Goal: Task Accomplishment & Management: Complete application form

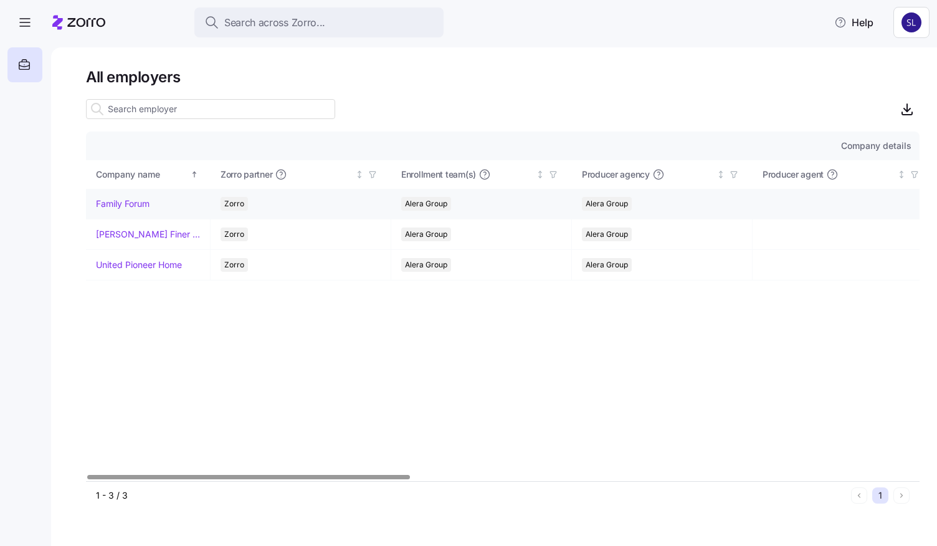
click at [118, 202] on link "Family Forum" at bounding box center [123, 203] width 54 height 12
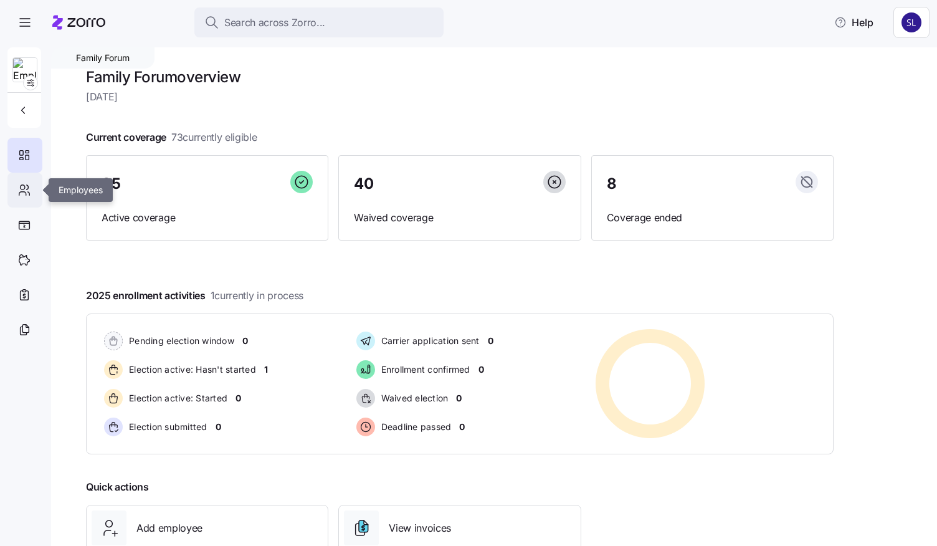
click at [17, 191] on div at bounding box center [24, 190] width 35 height 35
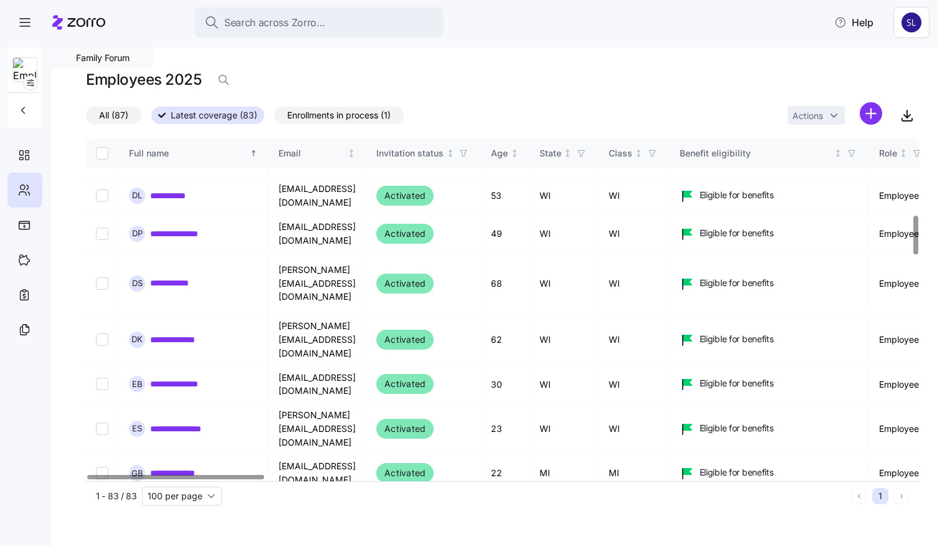
scroll to position [623, 0]
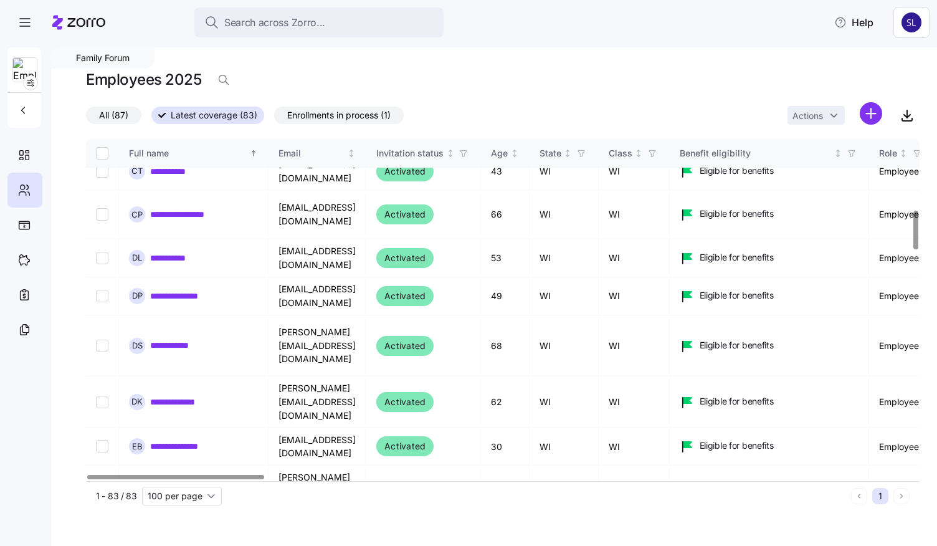
click at [348, 115] on span "Enrollments in process (1)" at bounding box center [338, 115] width 103 height 16
click at [274, 118] on input "Enrollments in process (1)" at bounding box center [274, 118] width 0 height 0
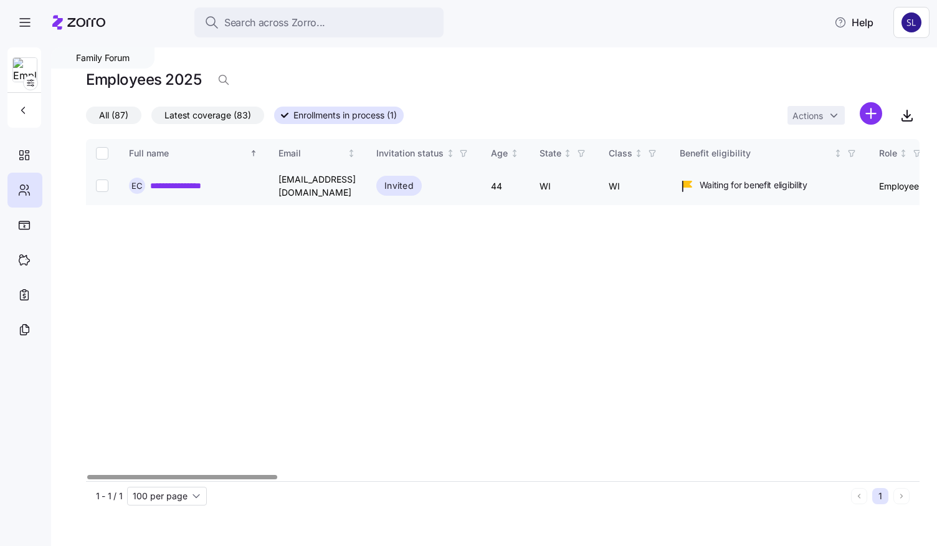
click at [169, 183] on link "**********" at bounding box center [185, 185] width 71 height 12
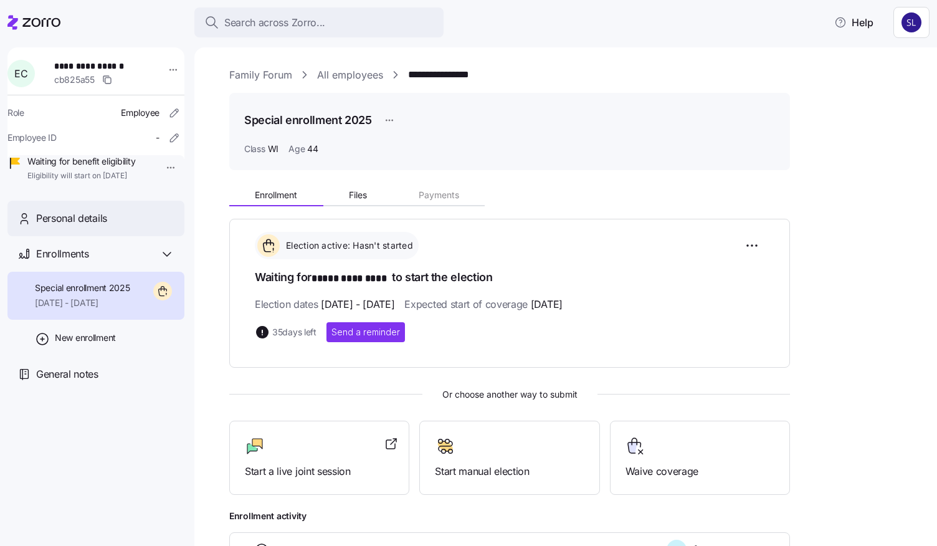
click at [147, 226] on div "Personal details" at bounding box center [105, 219] width 138 height 16
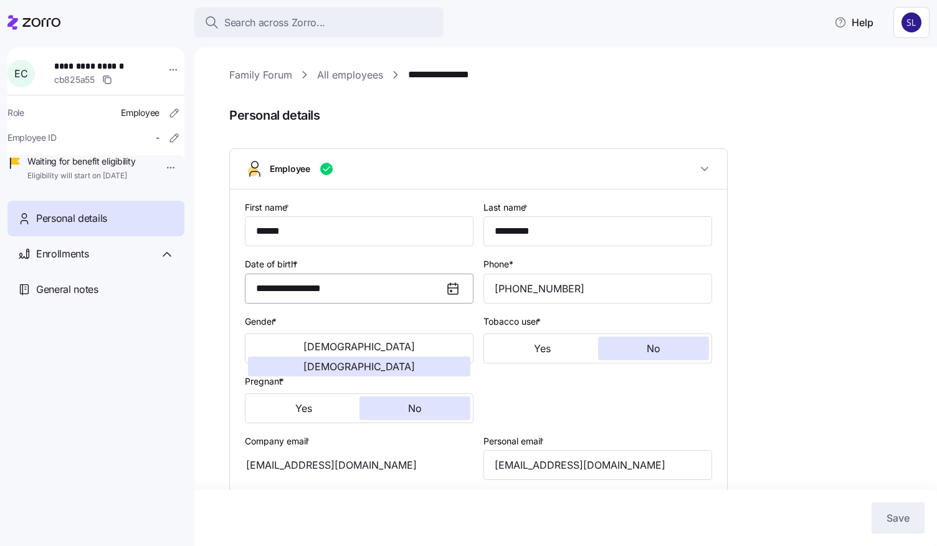
type input "WI"
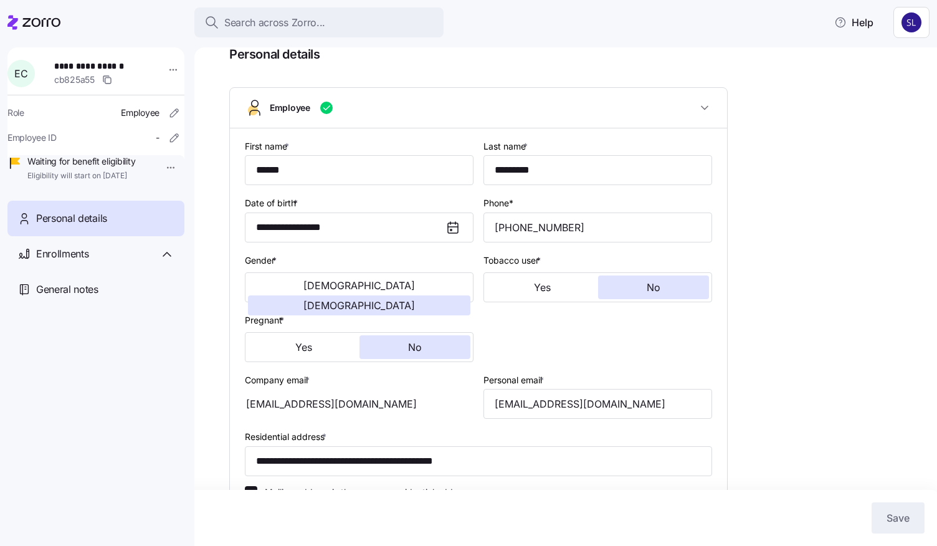
scroll to position [125, 0]
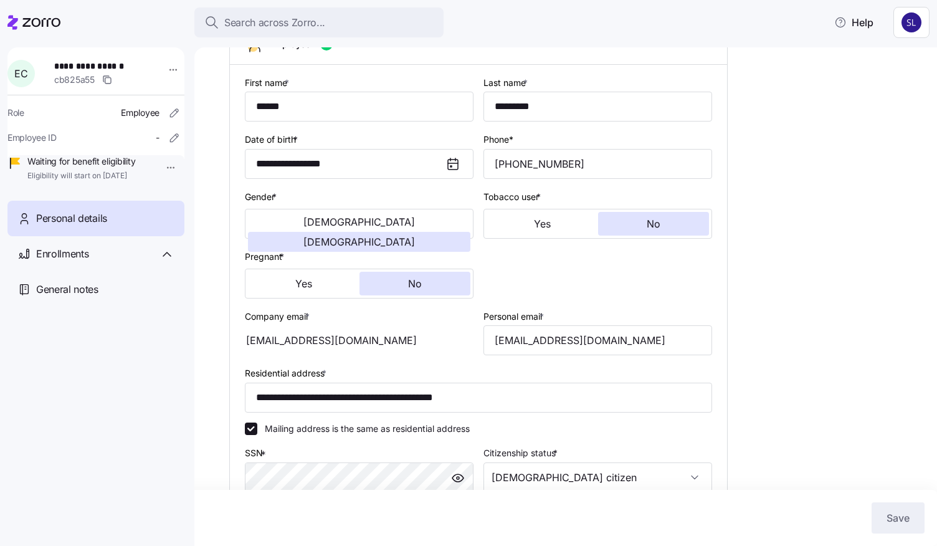
drag, startPoint x: 365, startPoint y: 343, endPoint x: 258, endPoint y: 343, distance: 107.1
click at [258, 343] on div "[EMAIL_ADDRESS][DOMAIN_NAME]" at bounding box center [359, 340] width 229 height 30
drag, startPoint x: 260, startPoint y: 343, endPoint x: 246, endPoint y: 349, distance: 15.6
click at [238, 351] on div "**********" at bounding box center [478, 389] width 497 height 648
click at [260, 347] on div "[EMAIL_ADDRESS][DOMAIN_NAME]" at bounding box center [359, 340] width 229 height 30
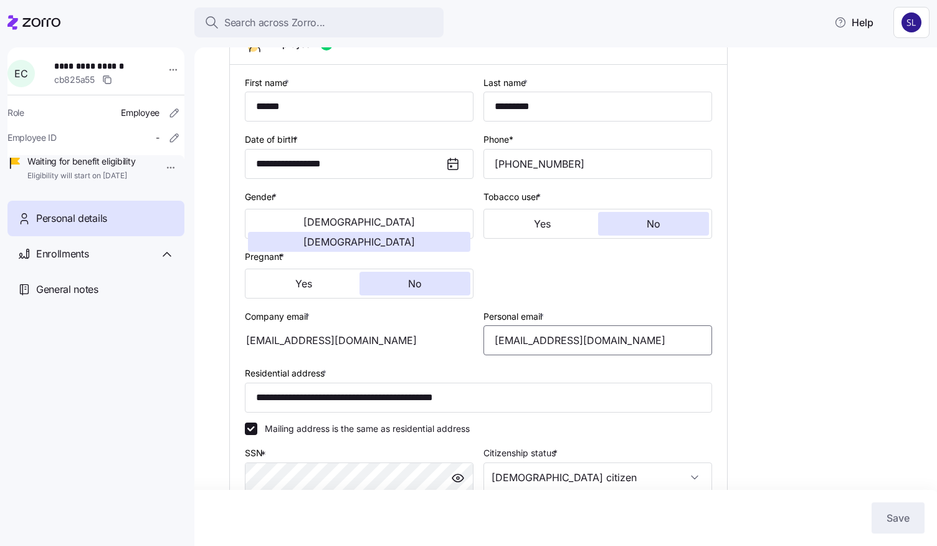
click at [640, 343] on input "[EMAIL_ADDRESS][DOMAIN_NAME]" at bounding box center [597, 340] width 229 height 30
drag, startPoint x: 653, startPoint y: 343, endPoint x: 478, endPoint y: 342, distance: 174.4
click at [478, 342] on div "Personal email * [EMAIL_ADDRESS][DOMAIN_NAME]" at bounding box center [597, 331] width 239 height 57
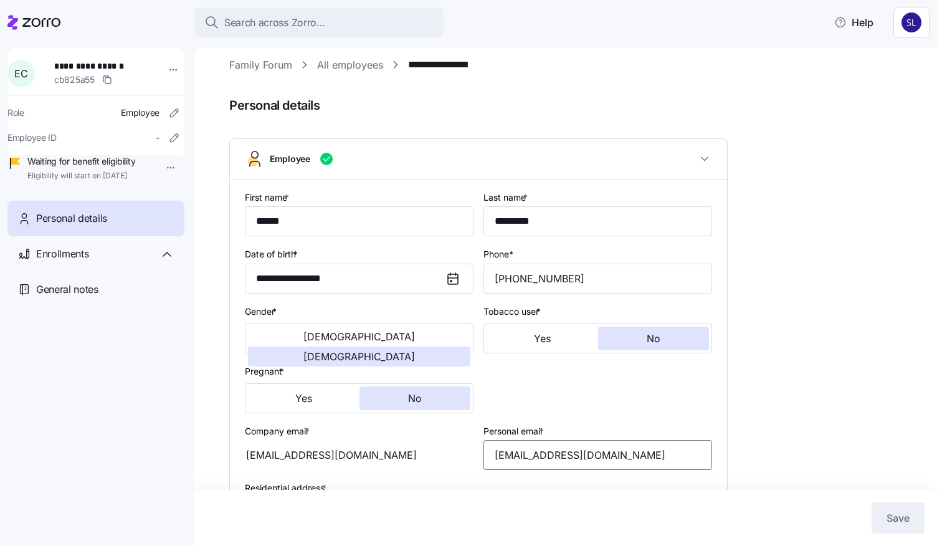
scroll to position [0, 0]
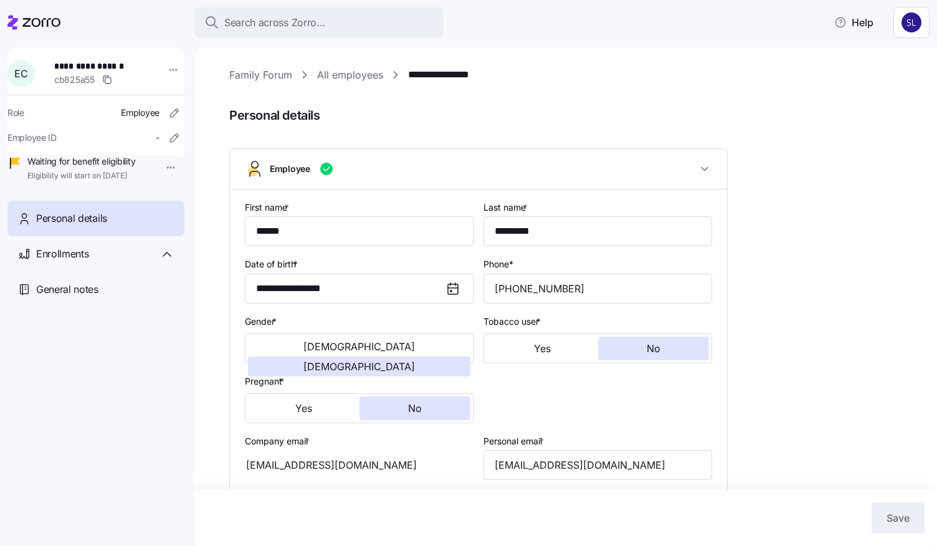
click at [349, 77] on link "All employees" at bounding box center [350, 75] width 66 height 16
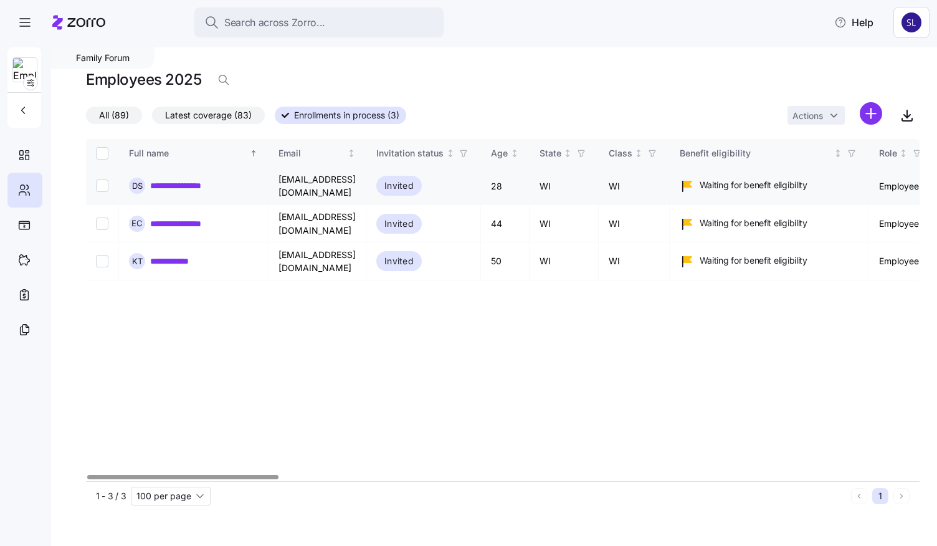
click at [184, 183] on link "**********" at bounding box center [184, 185] width 69 height 12
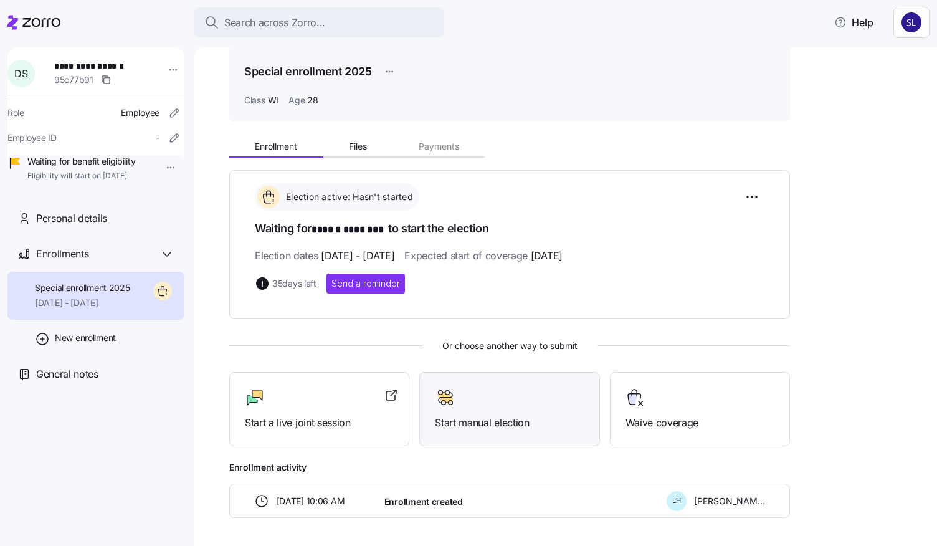
scroll to position [93, 0]
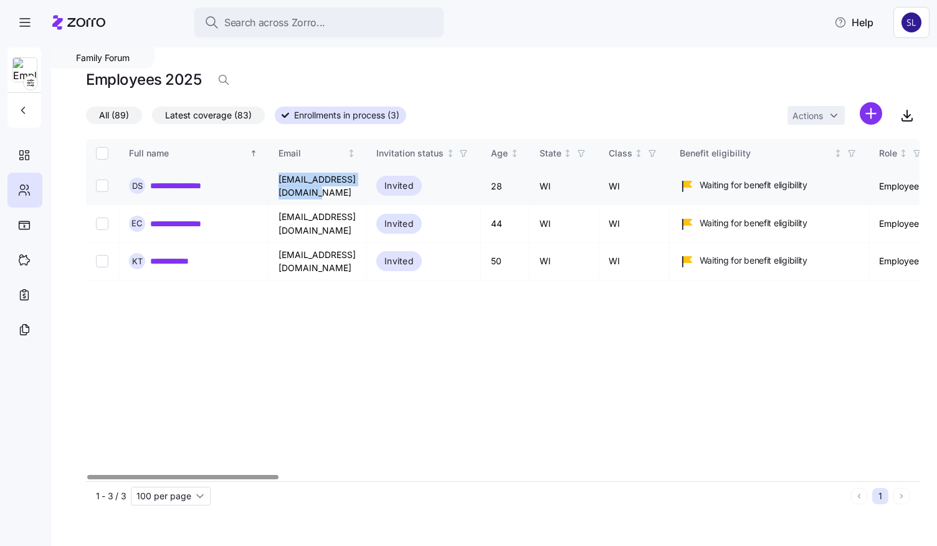
drag, startPoint x: 338, startPoint y: 187, endPoint x: 280, endPoint y: 189, distance: 58.0
click at [280, 189] on td "[EMAIL_ADDRESS][DOMAIN_NAME]" at bounding box center [317, 186] width 98 height 37
click at [176, 255] on link "**********" at bounding box center [180, 261] width 60 height 12
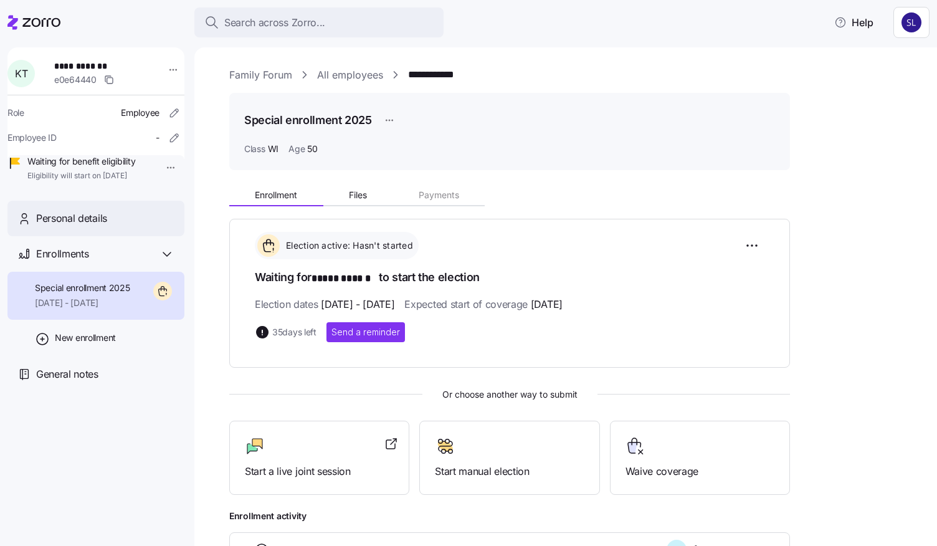
click at [101, 226] on span "Personal details" at bounding box center [71, 219] width 71 height 16
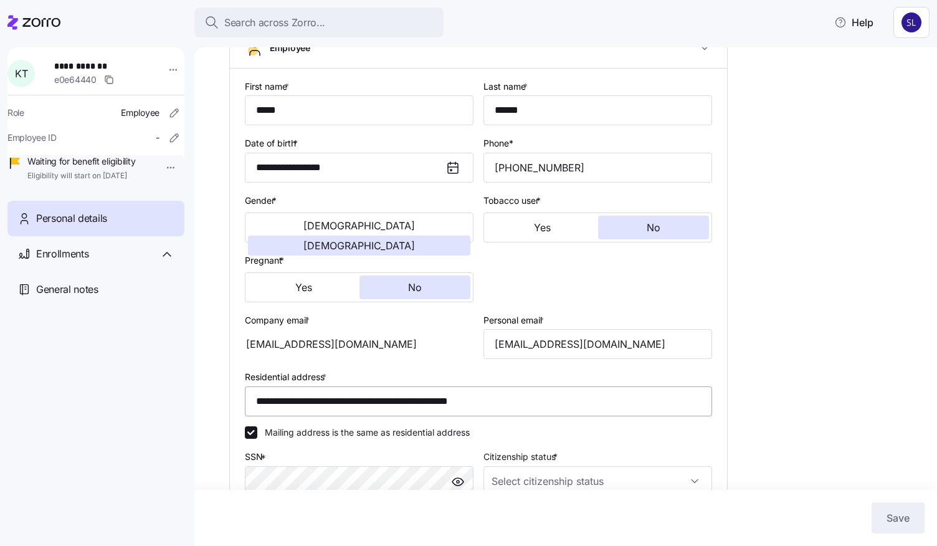
scroll to position [187, 0]
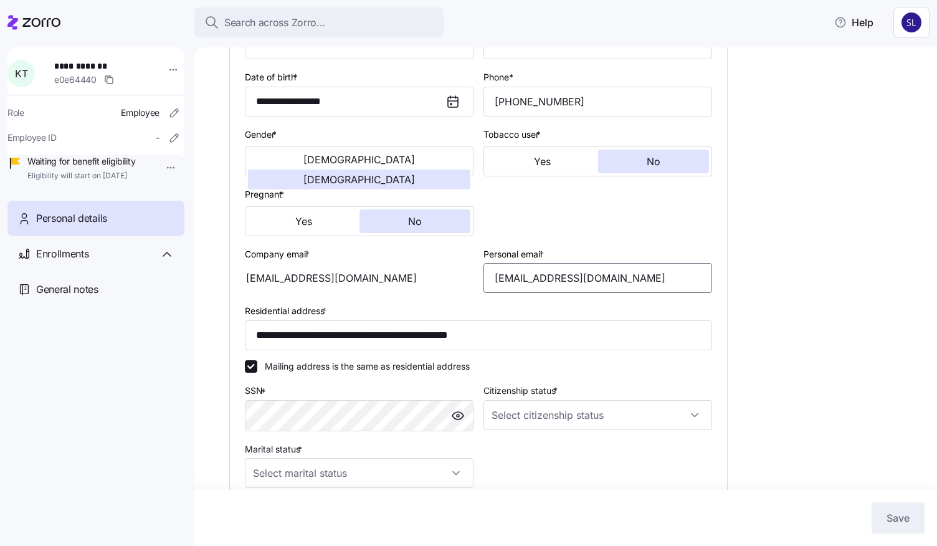
drag, startPoint x: 599, startPoint y: 285, endPoint x: 485, endPoint y: 274, distance: 114.5
click at [485, 274] on input "[EMAIL_ADDRESS][DOMAIN_NAME]" at bounding box center [597, 278] width 229 height 30
drag, startPoint x: 359, startPoint y: 278, endPoint x: 260, endPoint y: 278, distance: 99.0
click at [260, 278] on div "[EMAIL_ADDRESS][DOMAIN_NAME]" at bounding box center [359, 278] width 229 height 30
drag, startPoint x: 260, startPoint y: 278, endPoint x: 247, endPoint y: 260, distance: 22.3
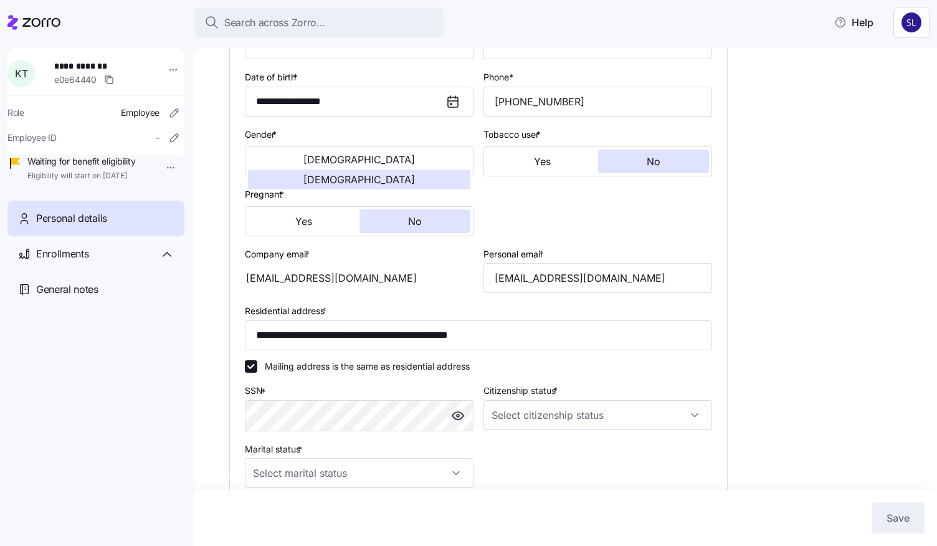
click at [250, 281] on div "[EMAIL_ADDRESS][DOMAIN_NAME]" at bounding box center [359, 278] width 229 height 30
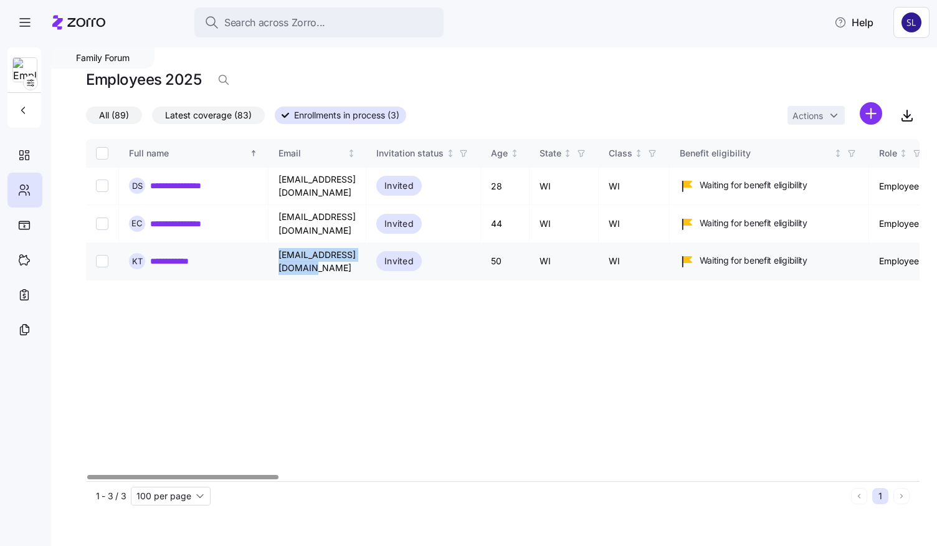
drag, startPoint x: 380, startPoint y: 246, endPoint x: 278, endPoint y: 249, distance: 102.2
click at [278, 249] on td "[EMAIL_ADDRESS][DOMAIN_NAME]" at bounding box center [317, 261] width 98 height 37
copy td "[EMAIL_ADDRESS][DOMAIN_NAME]"
click at [170, 179] on link "**********" at bounding box center [184, 185] width 69 height 12
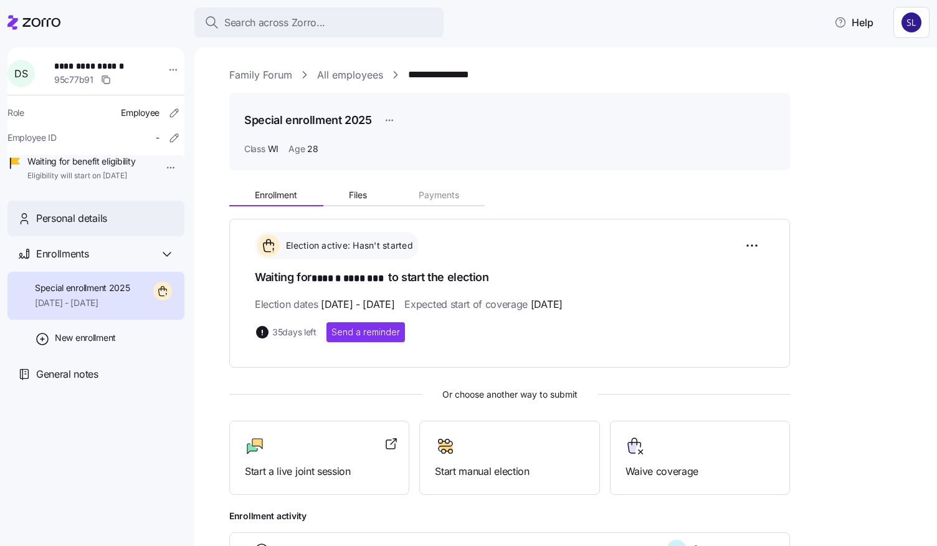
click at [69, 226] on span "Personal details" at bounding box center [71, 219] width 71 height 16
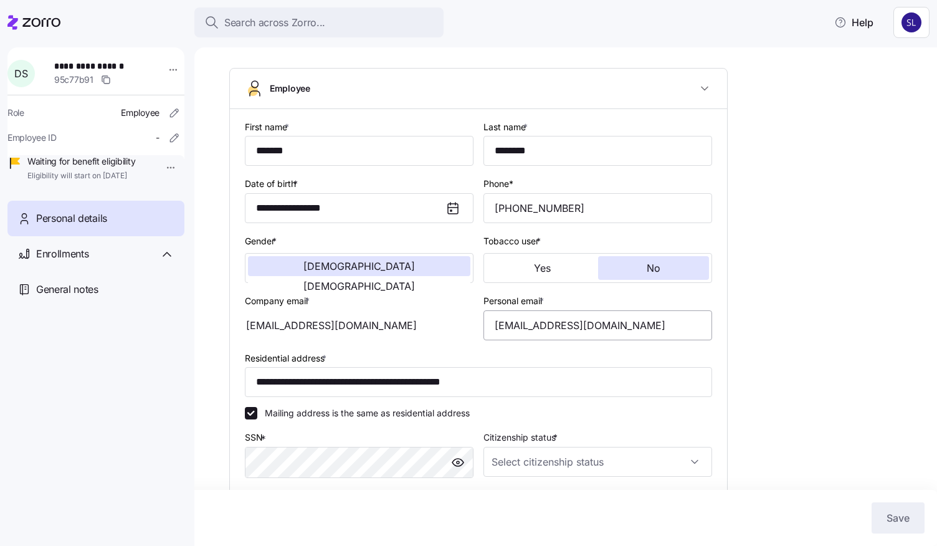
scroll to position [125, 0]
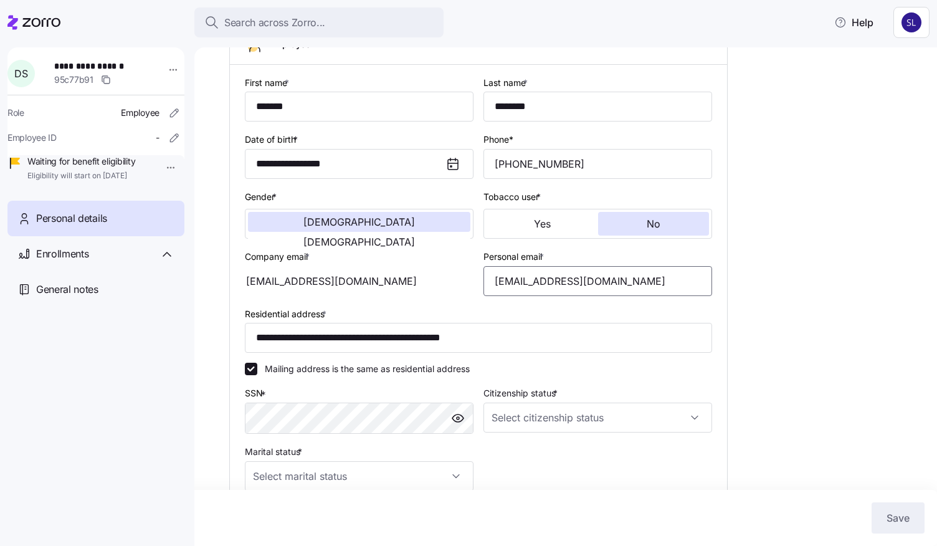
drag, startPoint x: 664, startPoint y: 283, endPoint x: 488, endPoint y: 286, distance: 175.7
click at [488, 286] on input "[EMAIL_ADDRESS][DOMAIN_NAME]" at bounding box center [597, 281] width 229 height 30
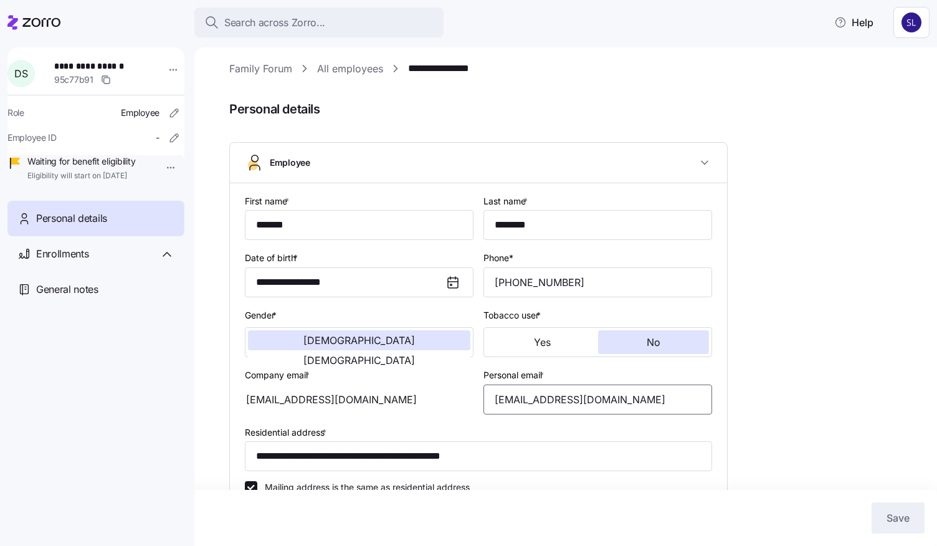
scroll to position [0, 0]
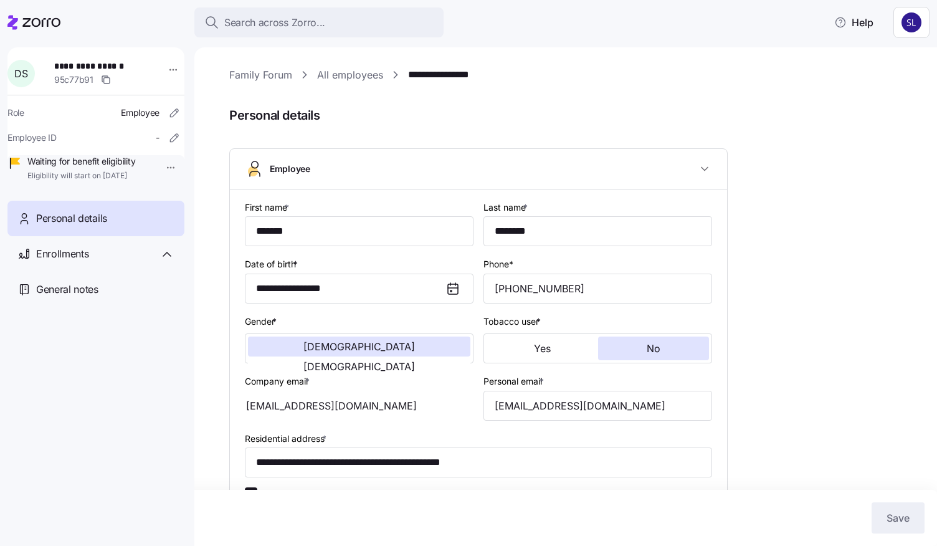
click at [269, 72] on link "Family Forum" at bounding box center [260, 75] width 63 height 16
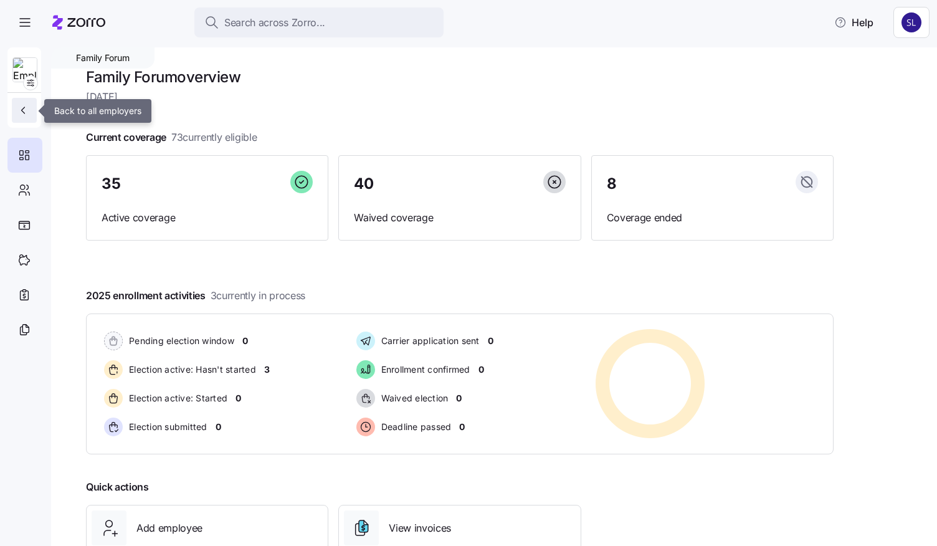
click at [25, 105] on icon "button" at bounding box center [23, 110] width 12 height 12
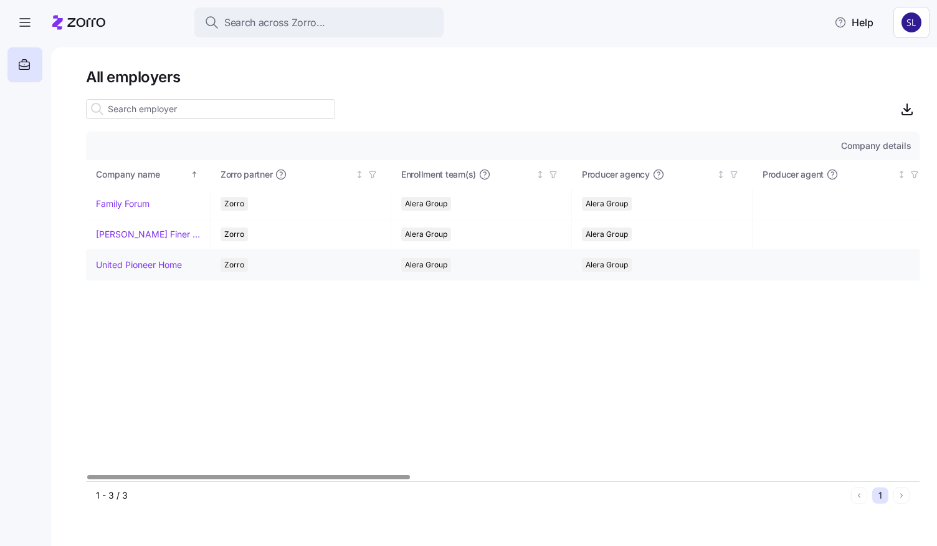
click at [137, 260] on link "United Pioneer Home" at bounding box center [139, 265] width 86 height 12
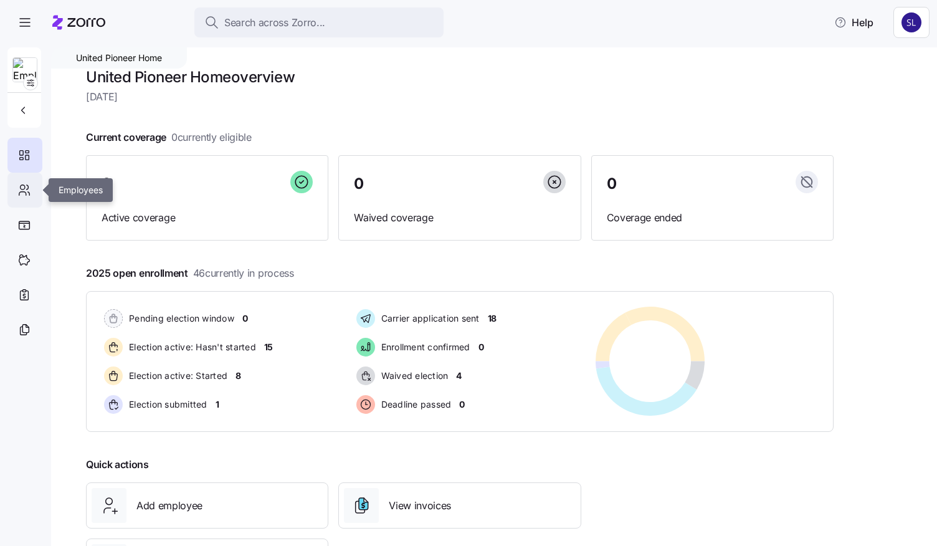
click at [24, 196] on icon at bounding box center [24, 190] width 14 height 15
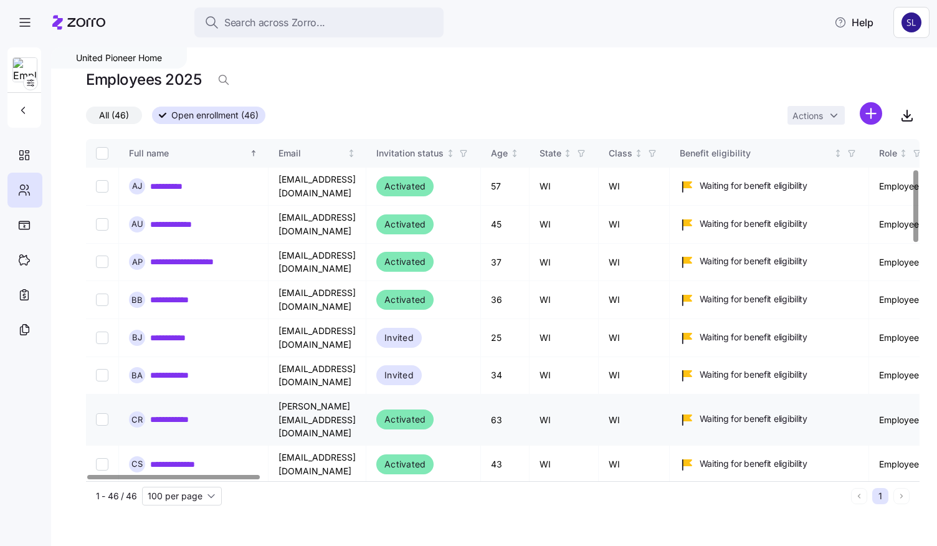
scroll to position [187, 0]
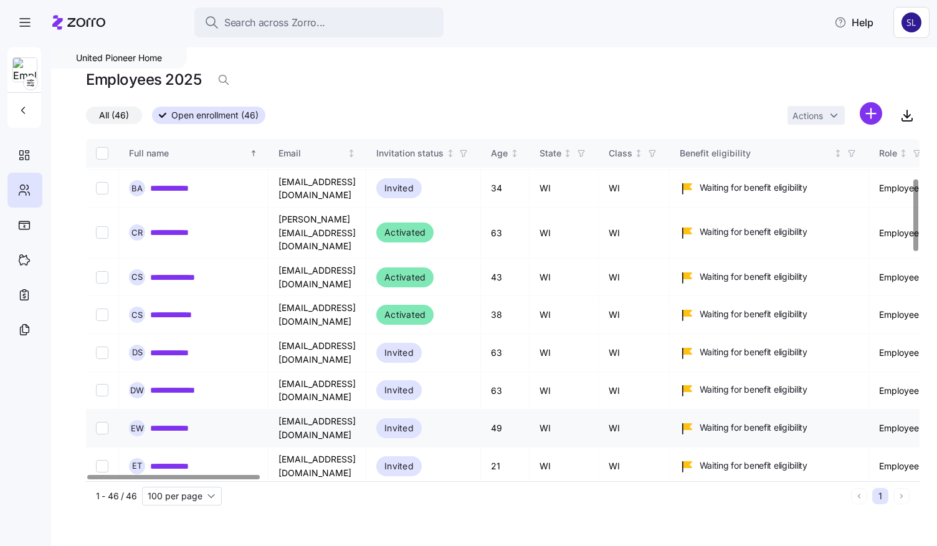
click at [177, 422] on link "**********" at bounding box center [175, 428] width 50 height 12
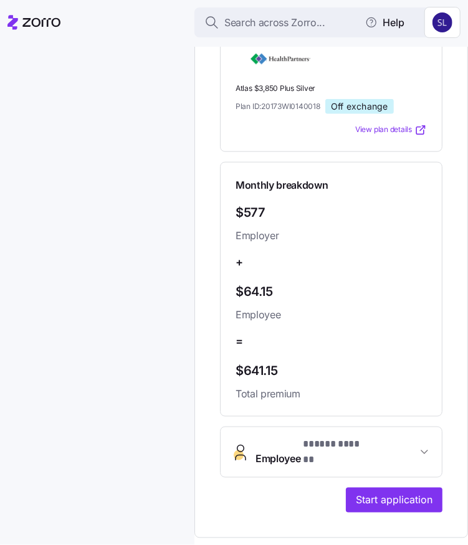
scroll to position [436, 0]
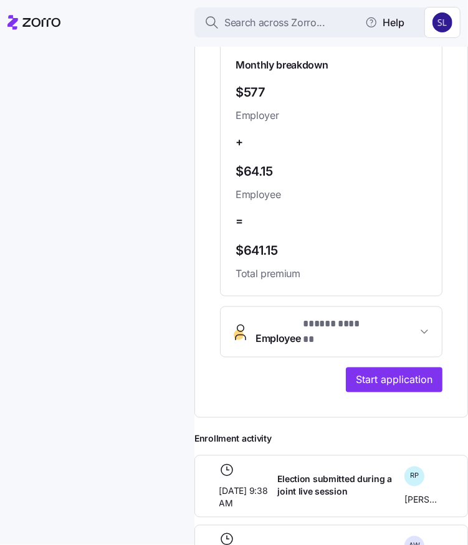
click at [350, 333] on span "* ***** ****** *" at bounding box center [334, 325] width 62 height 16
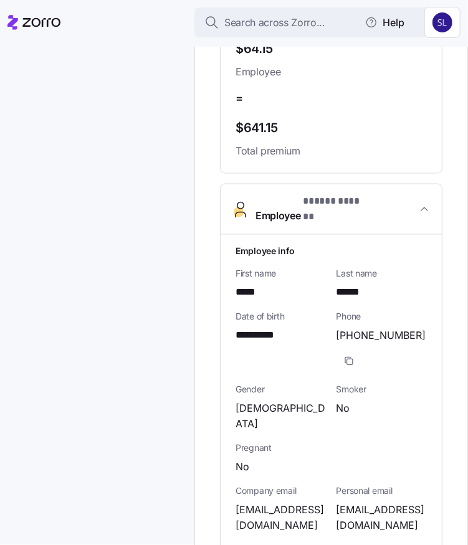
scroll to position [623, 0]
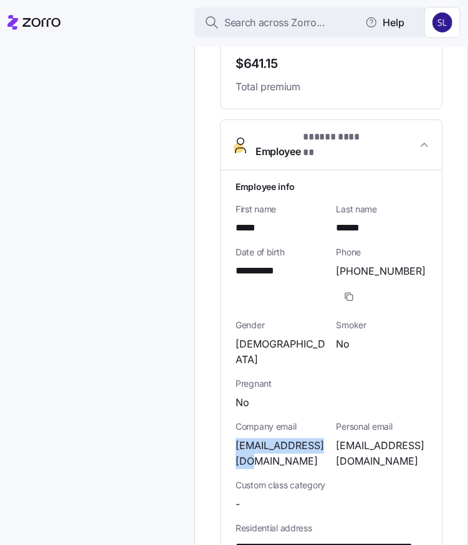
drag, startPoint x: 253, startPoint y: 436, endPoint x: 231, endPoint y: 419, distance: 27.5
click at [231, 419] on div "**********" at bounding box center [331, 532] width 221 height 723
copy span "[EMAIL_ADDRESS][DOMAIN_NAME]"
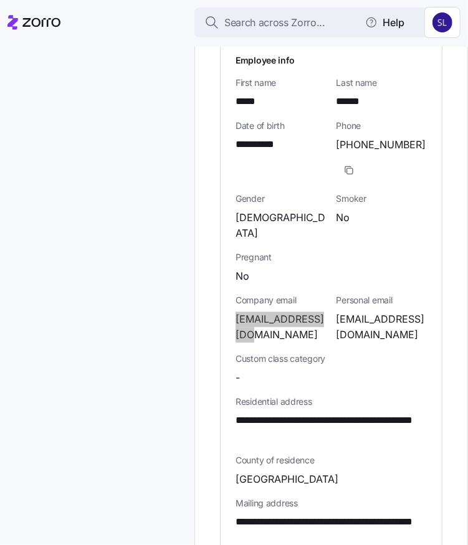
scroll to position [872, 0]
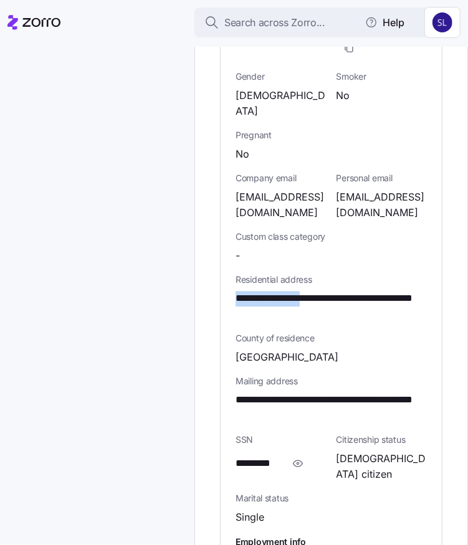
drag, startPoint x: 317, startPoint y: 287, endPoint x: 238, endPoint y: 287, distance: 79.1
click at [238, 291] on span "**********" at bounding box center [326, 306] width 183 height 31
copy span "**********"
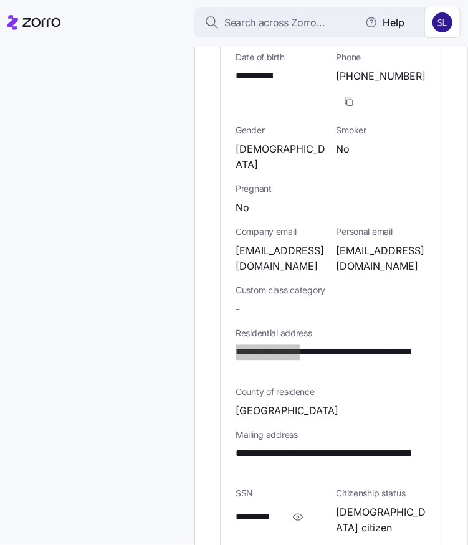
scroll to position [997, 0]
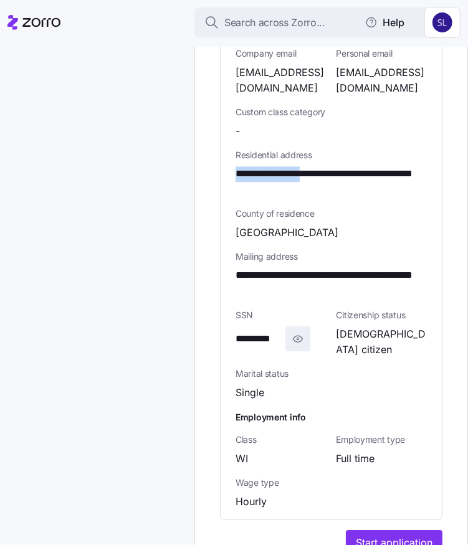
click at [294, 331] on icon "button" at bounding box center [298, 338] width 12 height 15
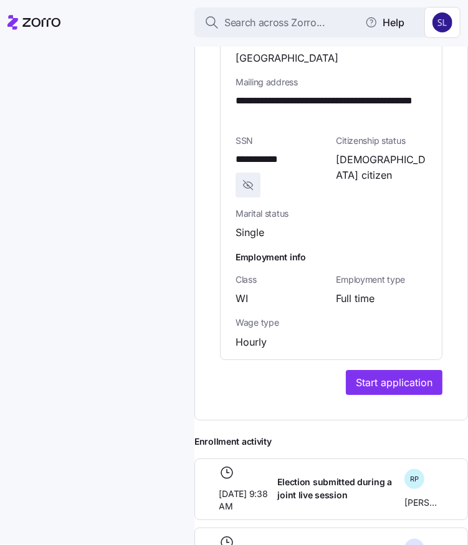
scroll to position [1246, 0]
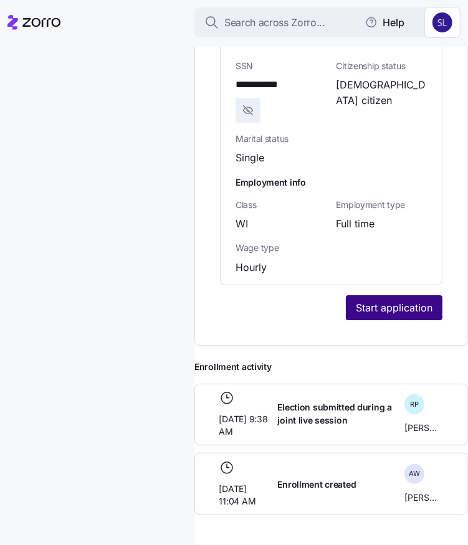
click at [373, 300] on span "Start application" at bounding box center [394, 307] width 77 height 15
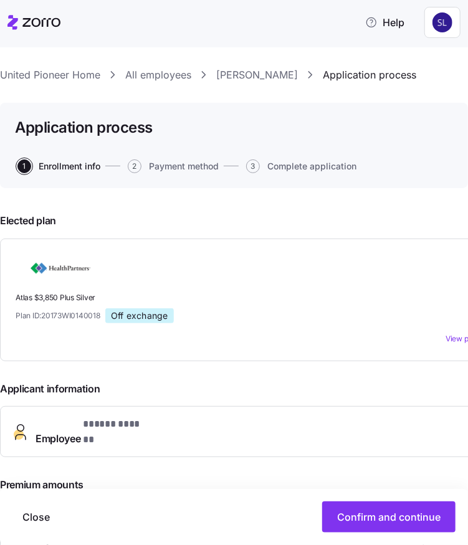
scroll to position [311, 0]
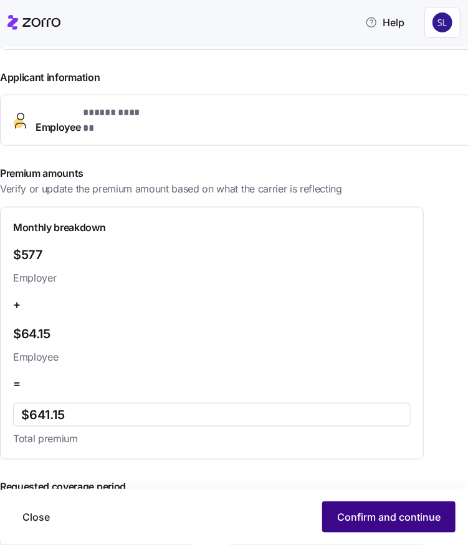
click at [370, 517] on span "Confirm and continue" at bounding box center [388, 517] width 103 height 15
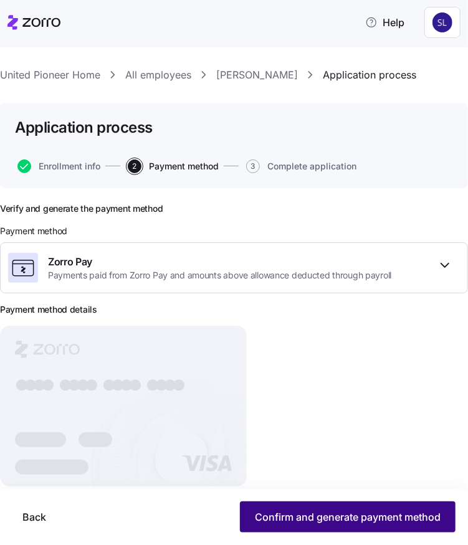
click at [393, 511] on span "Confirm and generate payment method" at bounding box center [348, 517] width 186 height 15
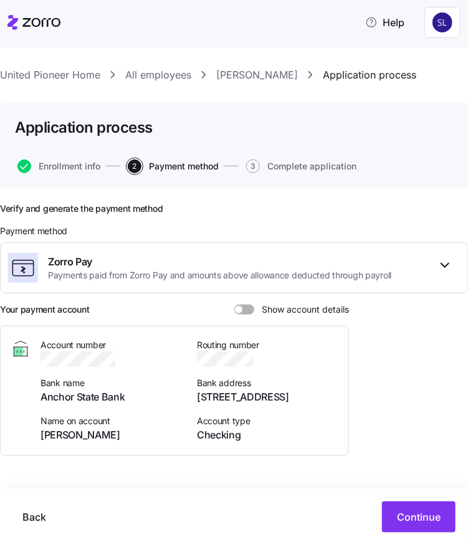
click at [250, 311] on span at bounding box center [248, 310] width 12 height 10
click at [234, 305] on input "Show account details" at bounding box center [234, 305] width 0 height 0
click at [414, 515] on span "Continue" at bounding box center [419, 517] width 44 height 15
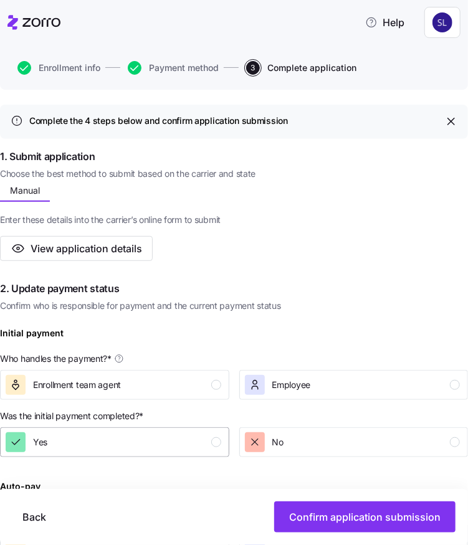
scroll to position [187, 0]
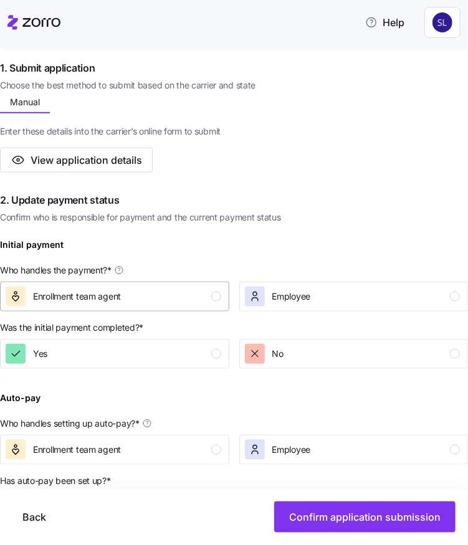
click at [171, 303] on div "Enrollment team agent" at bounding box center [114, 297] width 216 height 20
click at [173, 349] on div "Yes" at bounding box center [114, 354] width 216 height 20
click at [172, 441] on div "Enrollment team agent" at bounding box center [114, 450] width 216 height 20
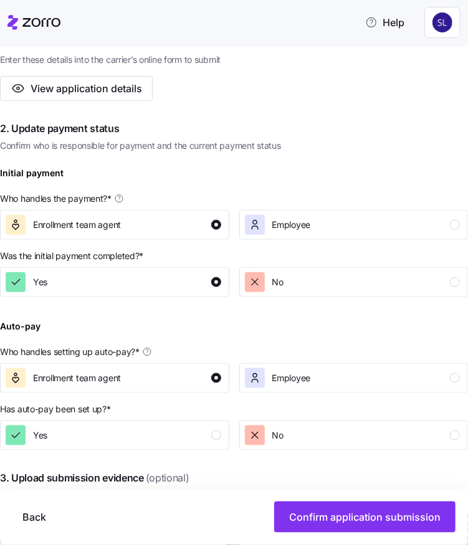
scroll to position [374, 0]
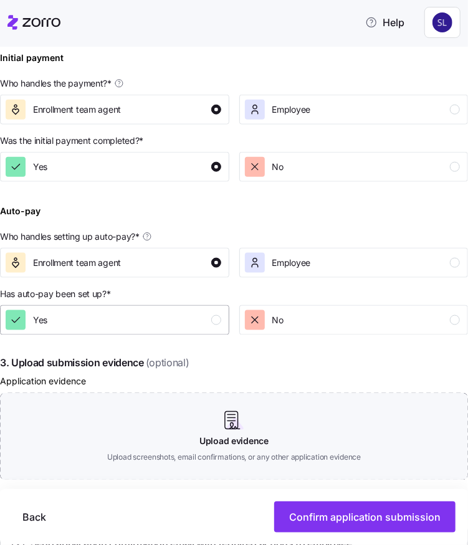
click at [168, 328] on div "Yes" at bounding box center [114, 320] width 216 height 20
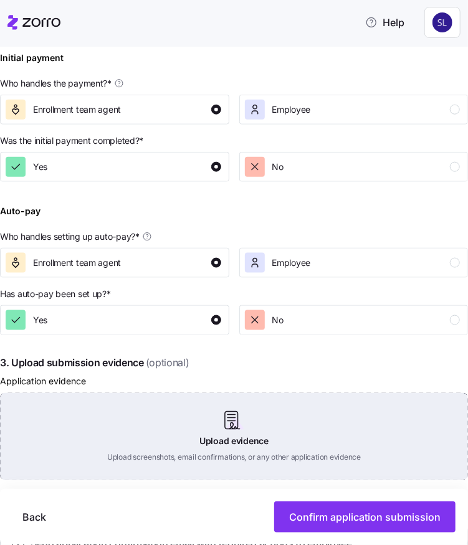
click at [218, 441] on div "Upload evidence Upload screenshots, email confirmations, or any other applicati…" at bounding box center [234, 436] width 468 height 87
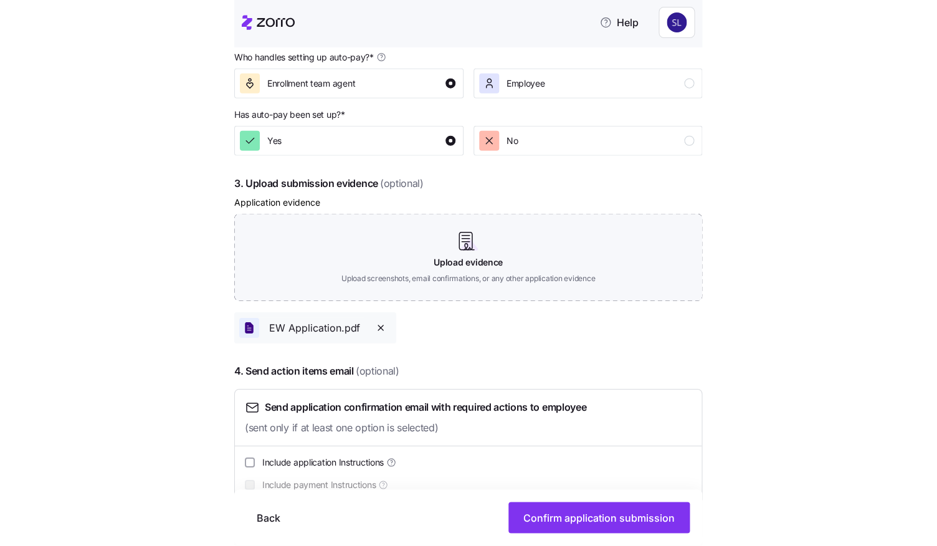
scroll to position [561, 0]
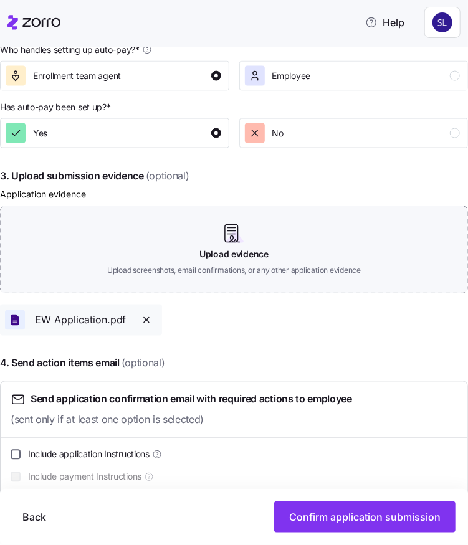
click at [18, 453] on input "Include application Instructions" at bounding box center [16, 455] width 10 height 10
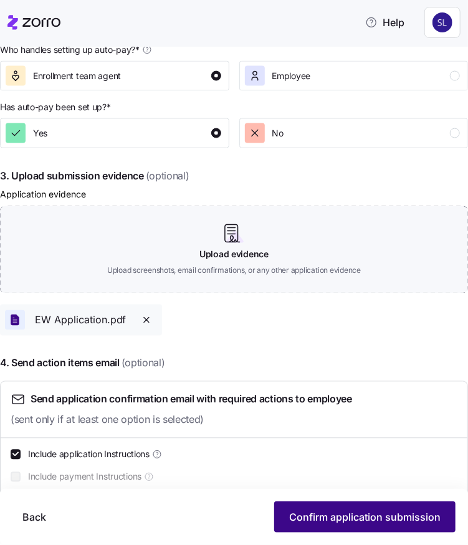
click at [325, 515] on span "Confirm application submission" at bounding box center [364, 517] width 151 height 15
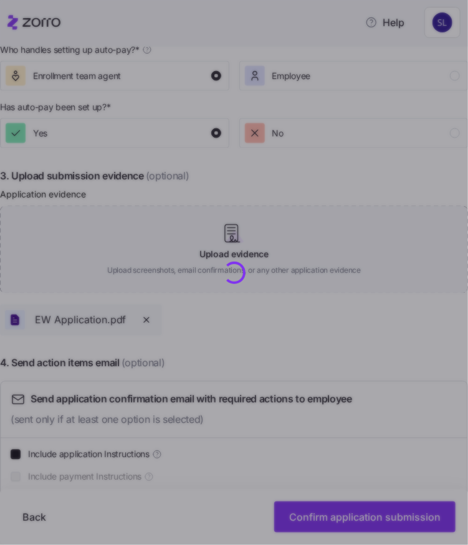
checkbox input "false"
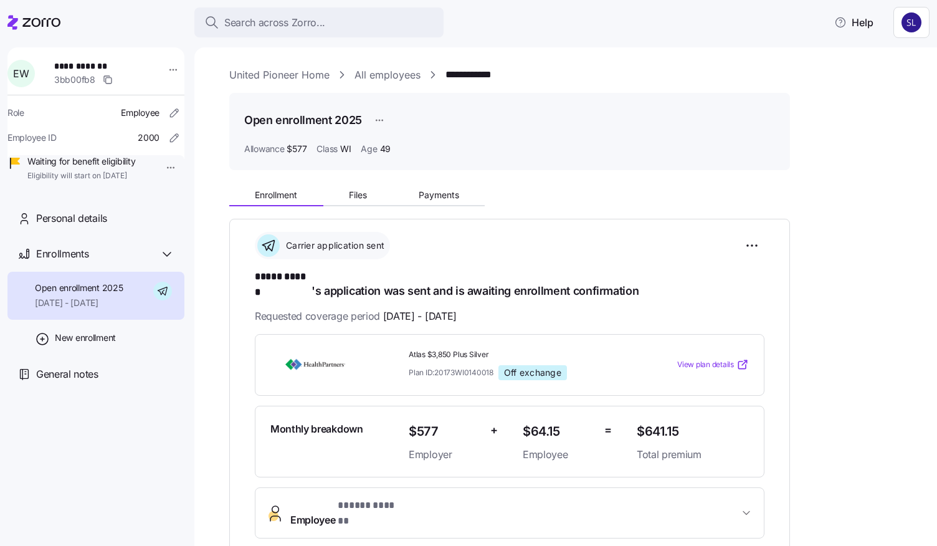
click at [375, 74] on link "All employees" at bounding box center [387, 75] width 66 height 16
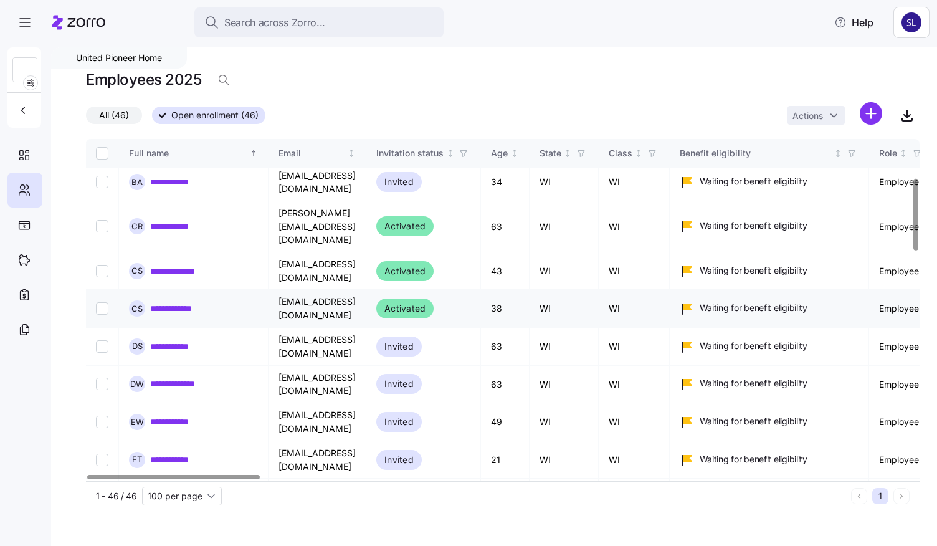
scroll to position [183, 0]
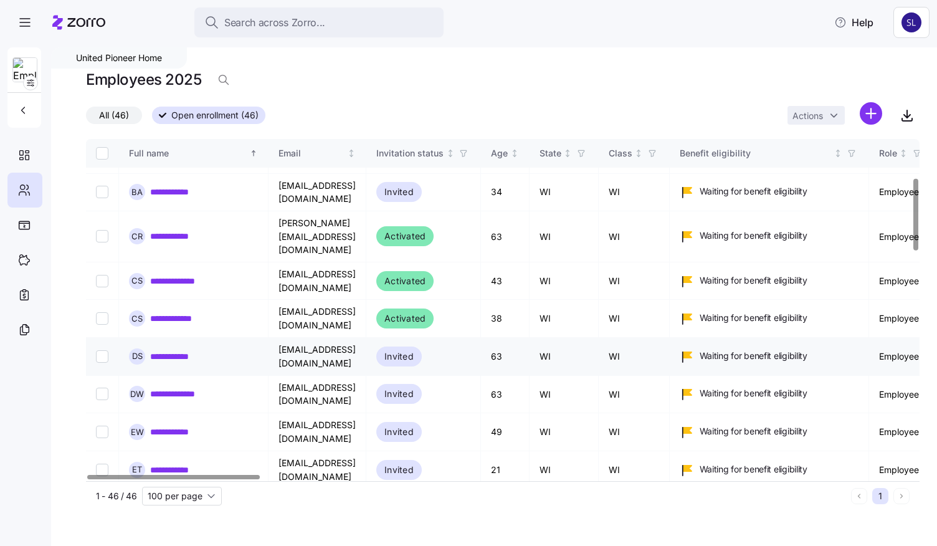
click at [169, 350] on link "**********" at bounding box center [182, 356] width 64 height 12
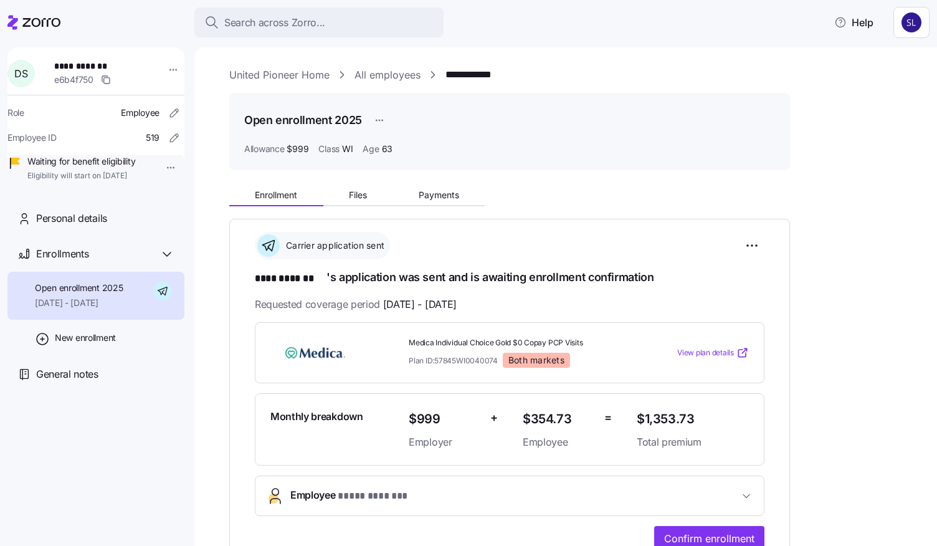
click at [369, 75] on link "All employees" at bounding box center [387, 75] width 66 height 16
